Goal: Information Seeking & Learning: Learn about a topic

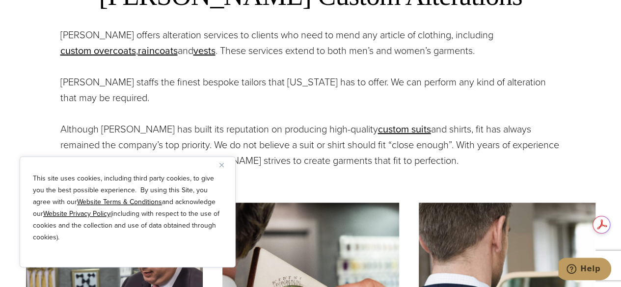
click at [222, 164] on img "Close" at bounding box center [221, 165] width 4 height 4
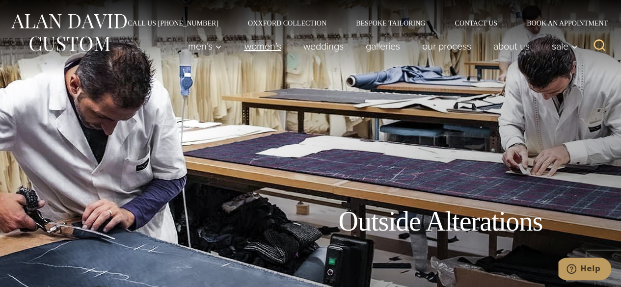
click at [246, 44] on link "Women’s" at bounding box center [262, 46] width 59 height 20
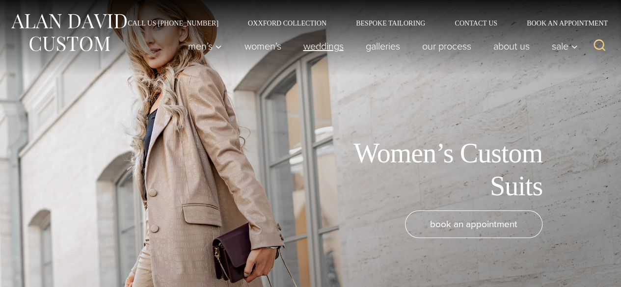
click at [311, 47] on link "weddings" at bounding box center [323, 46] width 62 height 20
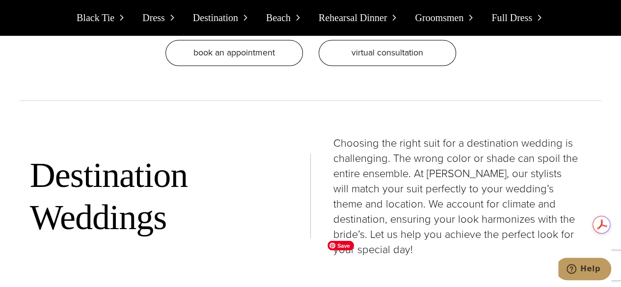
scroll to position [3142, 0]
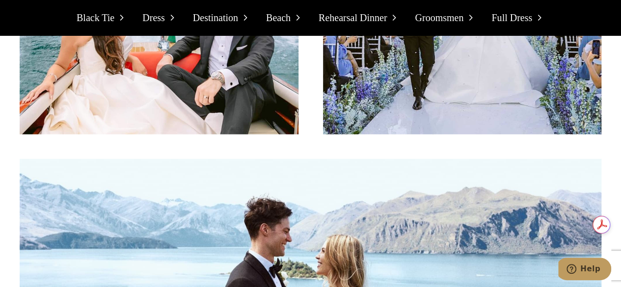
click at [161, 19] on span "Dress" at bounding box center [153, 18] width 23 height 16
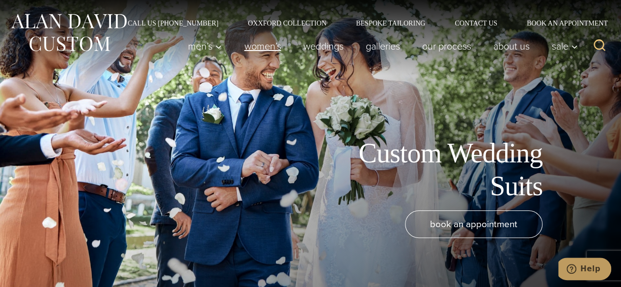
click at [241, 42] on link "Women’s" at bounding box center [262, 46] width 59 height 20
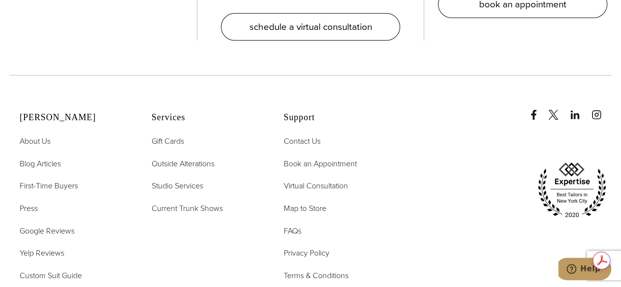
scroll to position [5280, 0]
click at [35, 135] on span "About Us" at bounding box center [35, 140] width 31 height 11
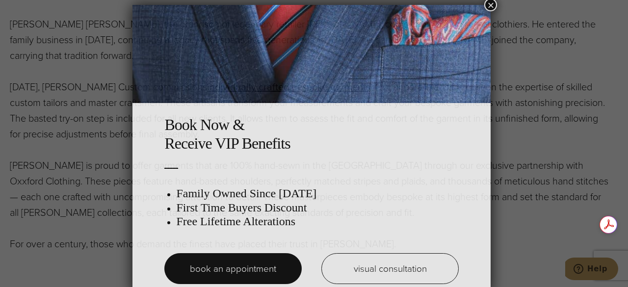
scroll to position [5, 0]
